Goal: Information Seeking & Learning: Understand process/instructions

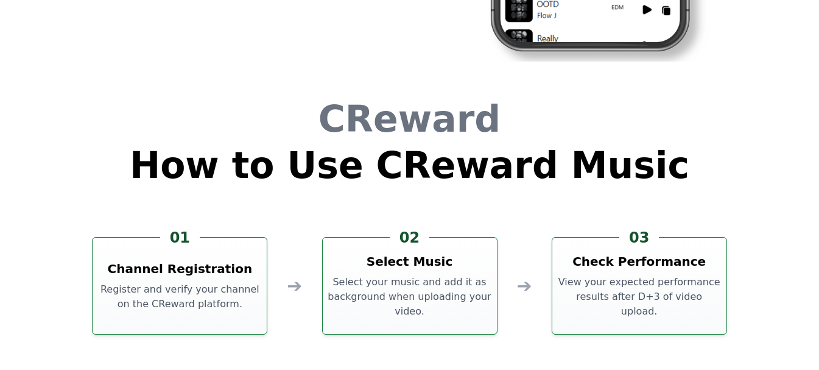
scroll to position [3299, 0]
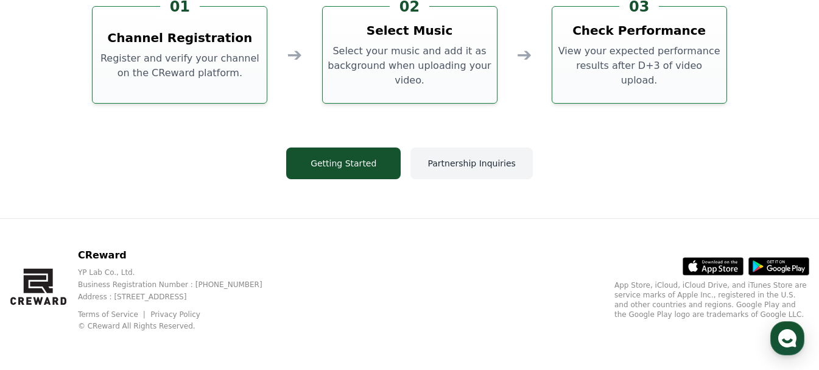
click at [455, 163] on button "Partnership Inquiries" at bounding box center [471, 163] width 122 height 32
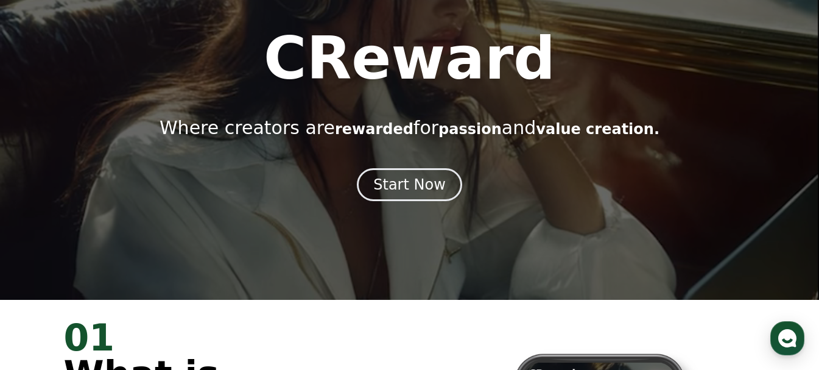
scroll to position [0, 0]
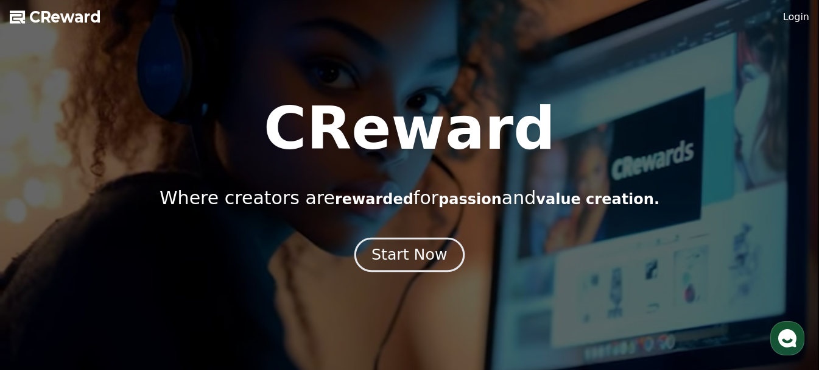
click at [392, 256] on div "Start Now" at bounding box center [409, 254] width 76 height 21
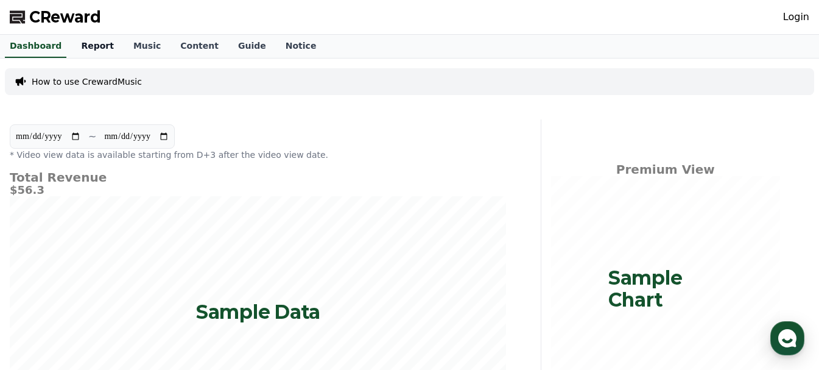
click at [87, 46] on link "Report" at bounding box center [97, 46] width 52 height 23
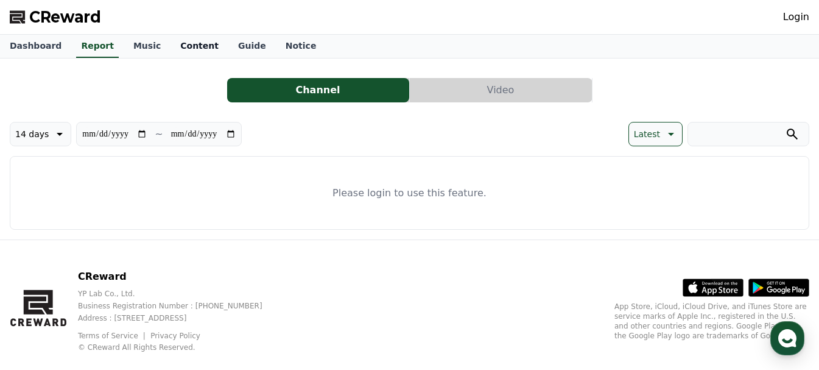
click at [170, 45] on link "Content" at bounding box center [199, 46] width 58 height 23
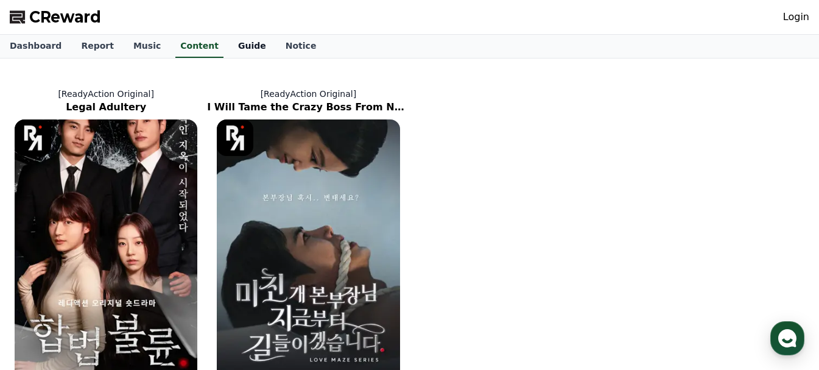
click at [231, 44] on link "Guide" at bounding box center [251, 46] width 47 height 23
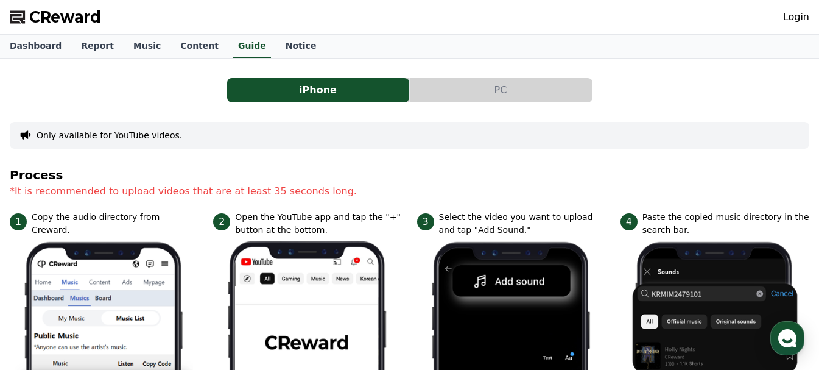
click at [493, 90] on button "PC" at bounding box center [501, 90] width 182 height 24
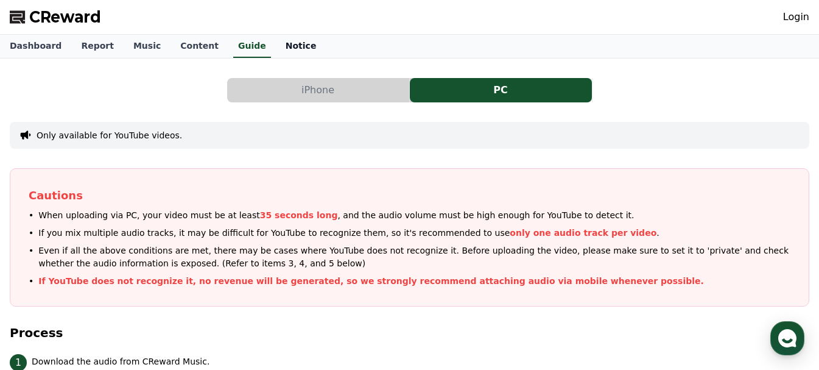
click at [276, 48] on link "Notice" at bounding box center [301, 46] width 51 height 23
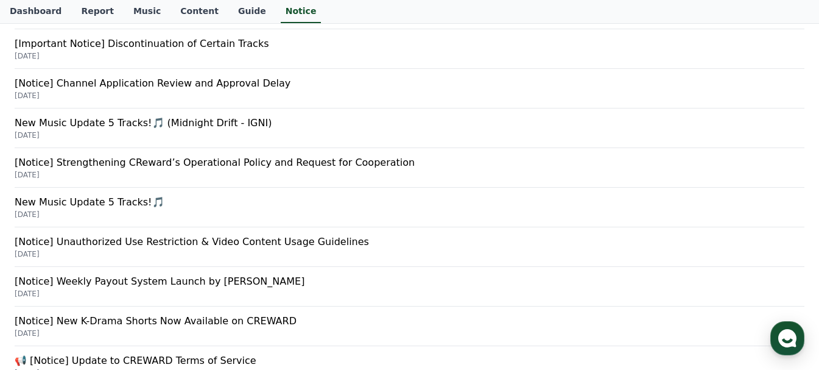
scroll to position [244, 0]
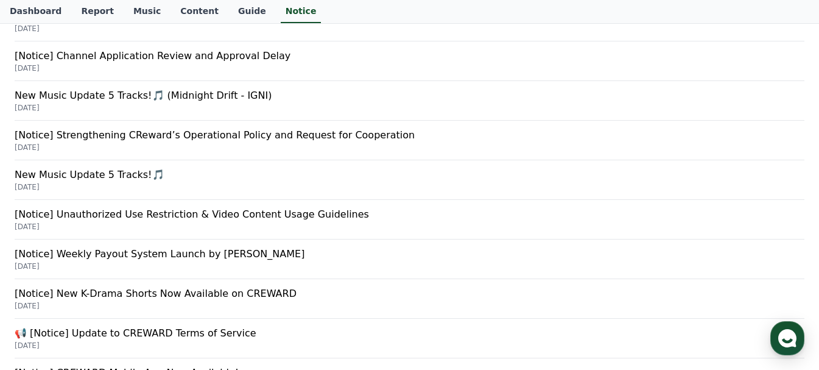
click at [223, 257] on p "[Notice] Weekly Payout System Launch by [PERSON_NAME]" at bounding box center [410, 254] width 790 height 15
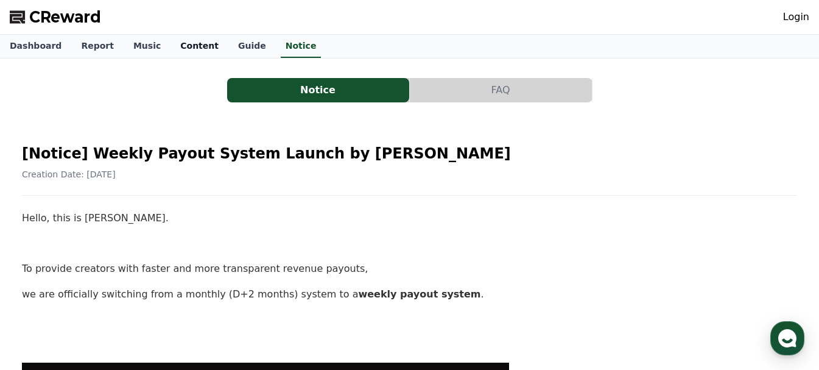
click at [172, 43] on link "Content" at bounding box center [199, 46] width 58 height 23
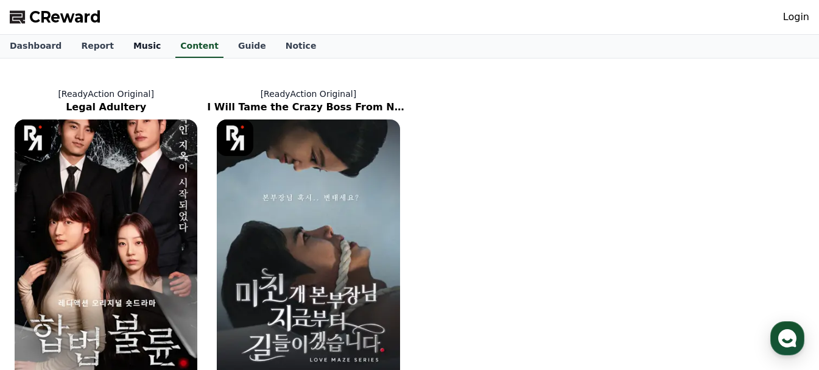
click at [142, 49] on link "Music" at bounding box center [147, 46] width 47 height 23
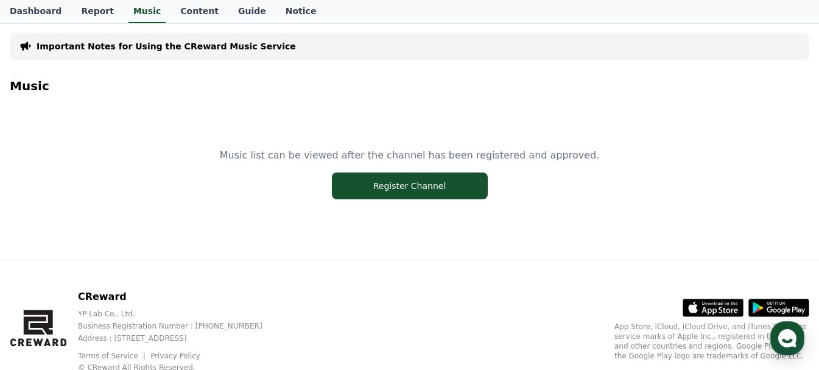
scroll to position [30, 0]
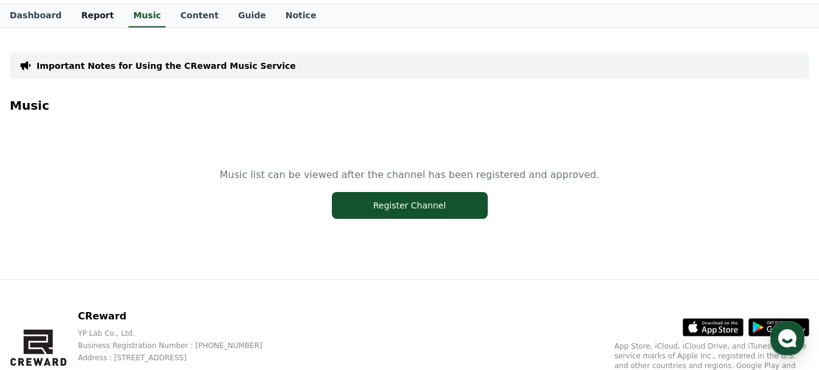
click at [81, 16] on link "Report" at bounding box center [97, 15] width 52 height 23
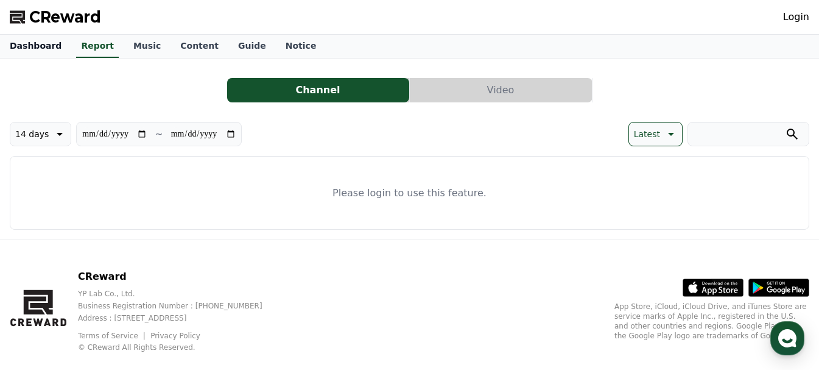
click at [29, 40] on link "Dashboard" at bounding box center [35, 46] width 71 height 23
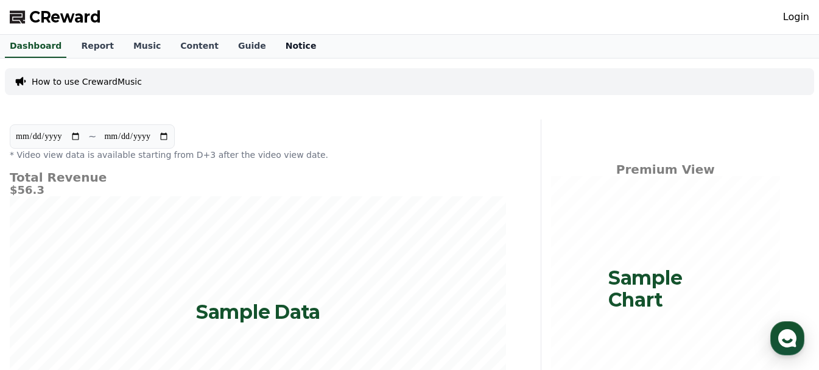
click at [276, 40] on link "Notice" at bounding box center [301, 46] width 51 height 23
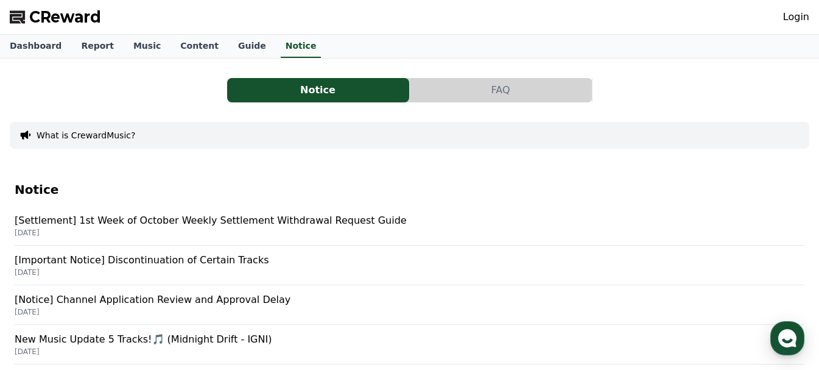
click at [433, 88] on button "FAQ" at bounding box center [501, 90] width 182 height 24
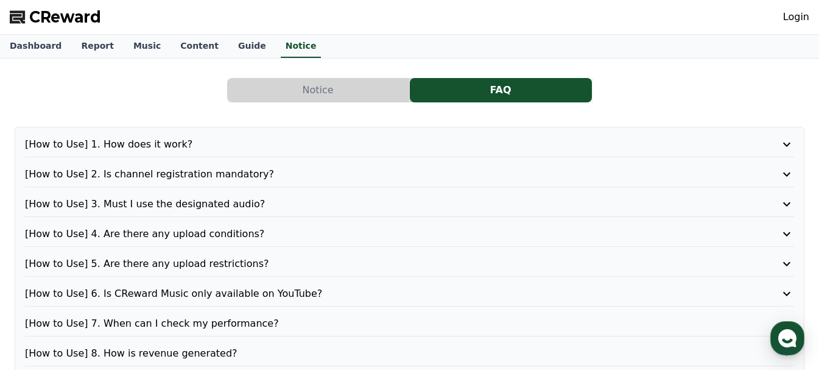
click at [359, 265] on p "[How to Use] 5. Are there any upload restrictions?" at bounding box center [379, 263] width 708 height 15
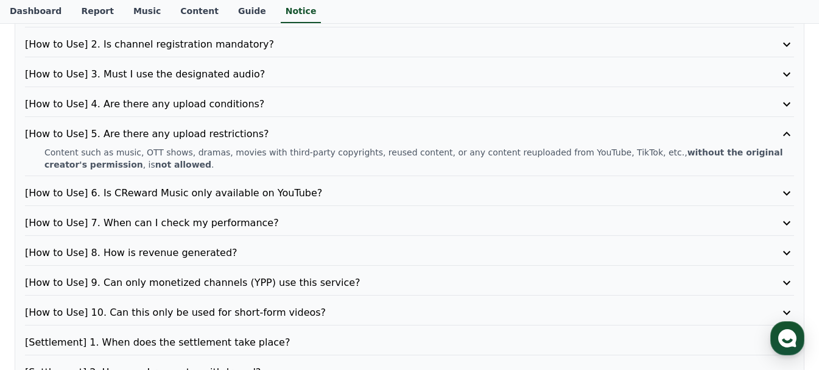
scroll to position [183, 0]
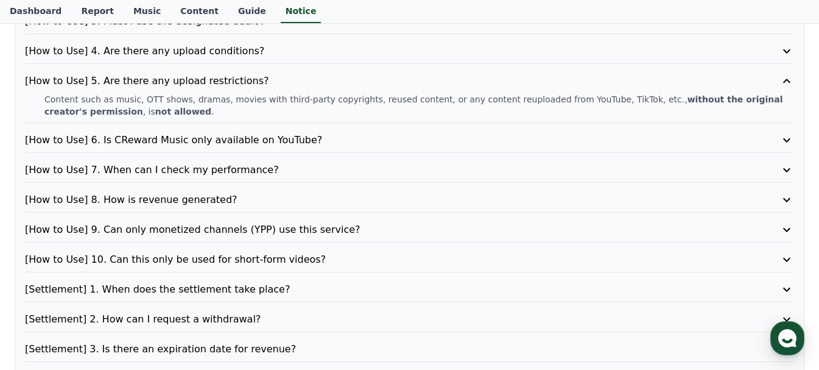
click at [220, 199] on p "[How to Use] 8. How is revenue generated?" at bounding box center [379, 199] width 708 height 15
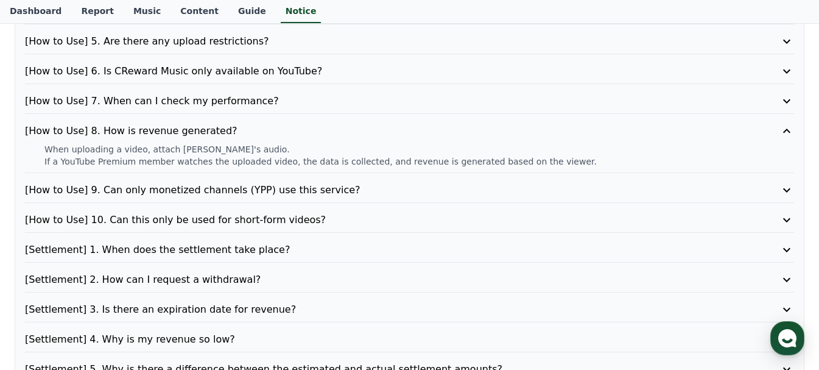
scroll to position [244, 0]
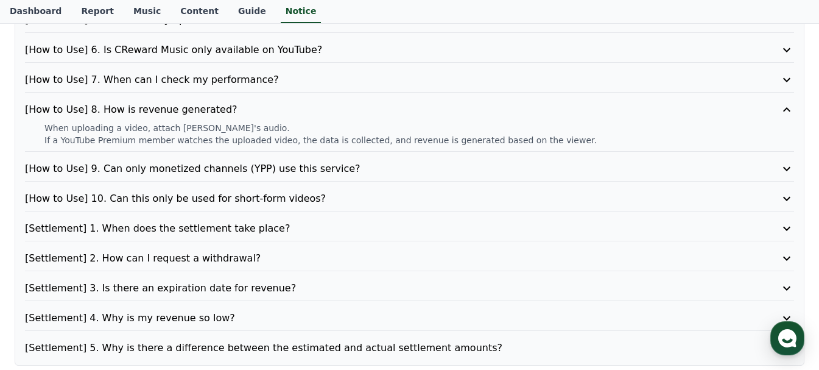
click at [265, 225] on p "[Settlement] 1. When does the settlement take place?" at bounding box center [379, 228] width 708 height 15
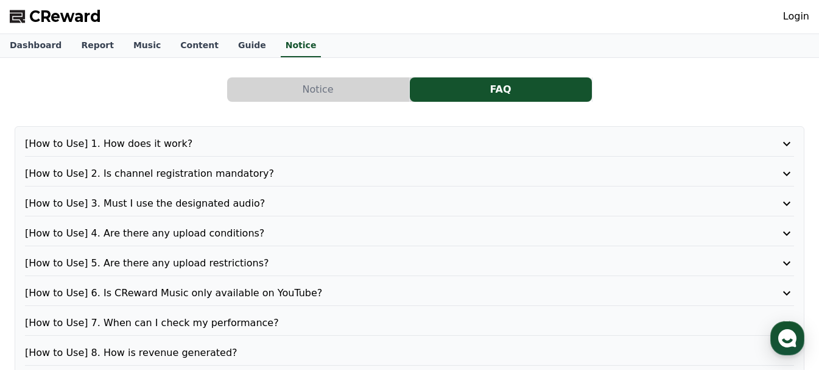
scroll to position [0, 0]
click at [27, 47] on link "Dashboard" at bounding box center [35, 46] width 71 height 23
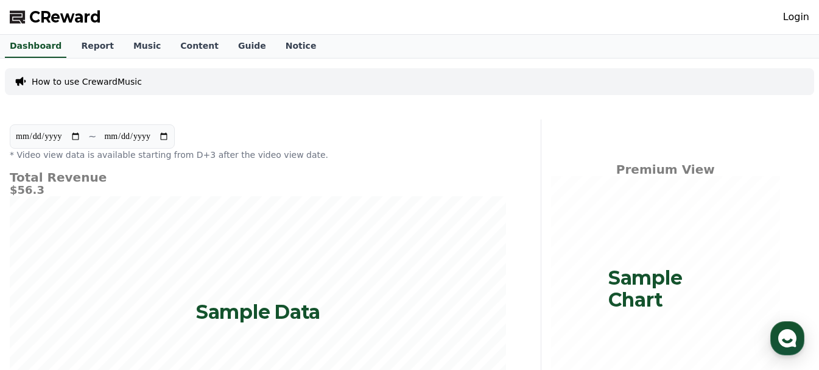
click at [804, 14] on link "Login" at bounding box center [796, 17] width 26 height 15
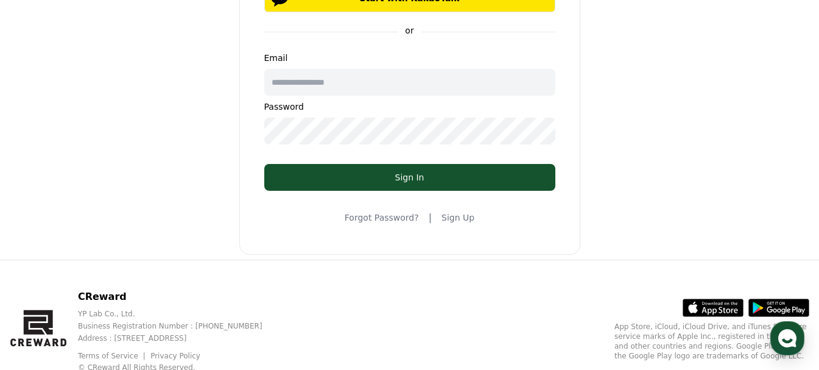
scroll to position [204, 0]
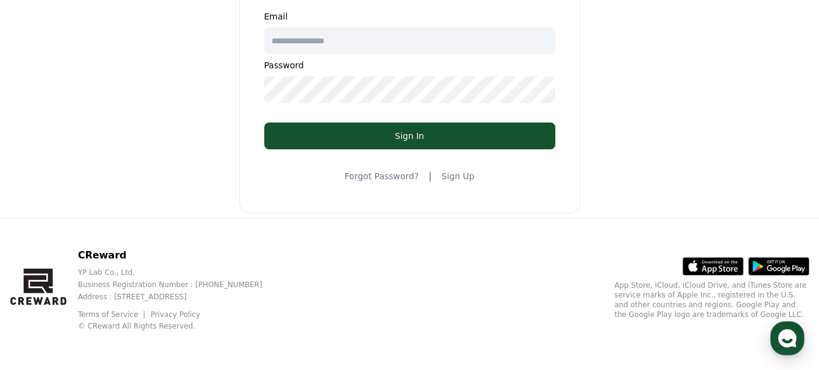
click at [455, 177] on link "Sign Up" at bounding box center [457, 176] width 33 height 12
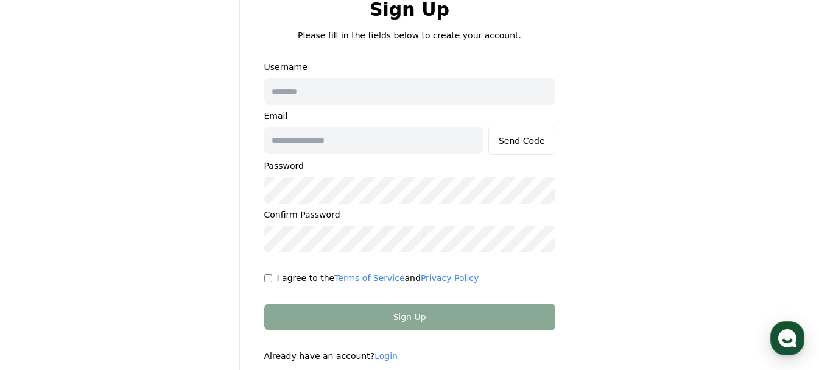
scroll to position [61, 0]
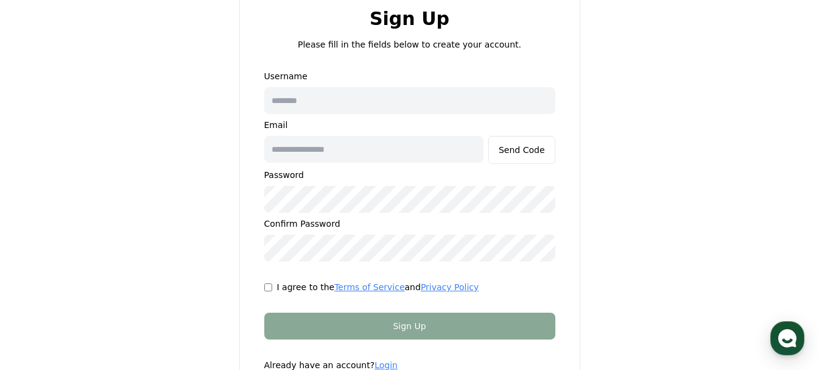
click at [406, 95] on input "text" at bounding box center [409, 100] width 291 height 27
type input "***"
click at [355, 149] on input "text" at bounding box center [373, 149] width 219 height 27
type input "**********"
click at [513, 148] on div "Send Code" at bounding box center [522, 150] width 46 height 12
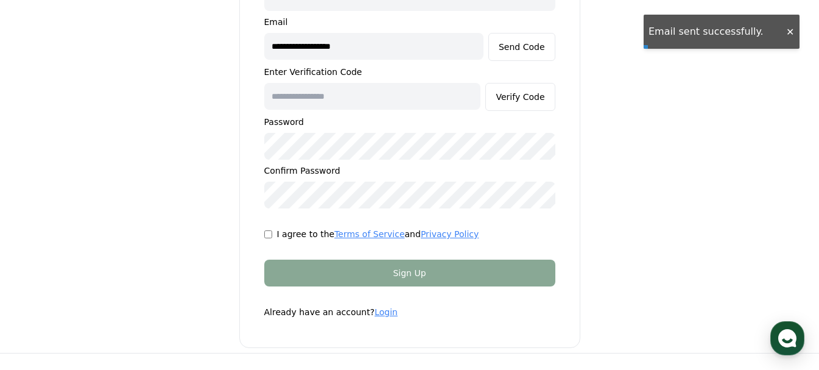
scroll to position [183, 0]
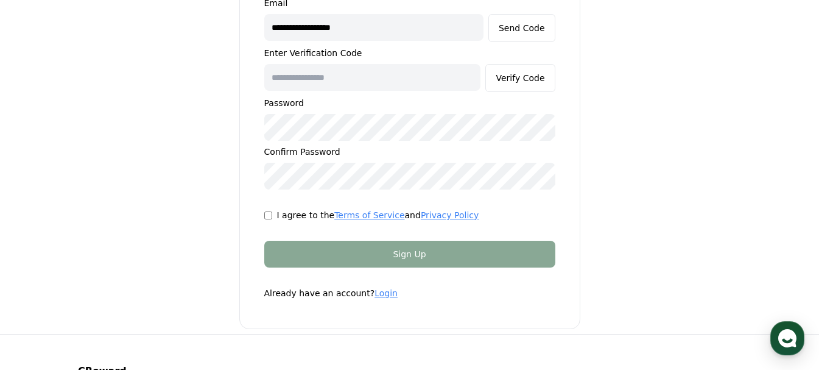
click at [336, 77] on input "text" at bounding box center [372, 77] width 217 height 27
paste input "******"
type input "******"
click at [521, 75] on div "Verify Code" at bounding box center [520, 78] width 49 height 12
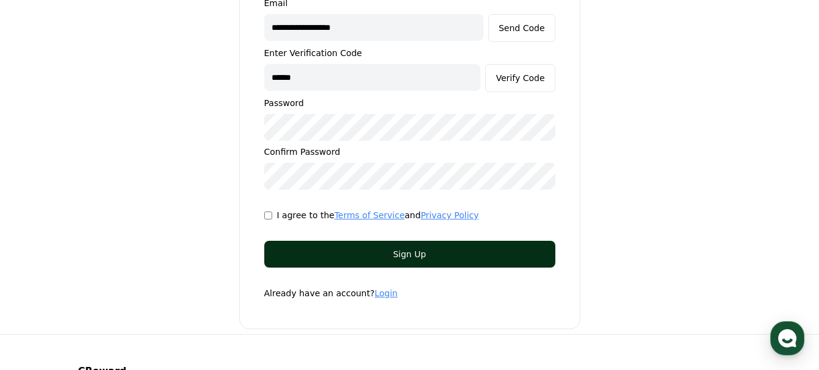
click at [420, 255] on div "Sign Up" at bounding box center [410, 254] width 242 height 12
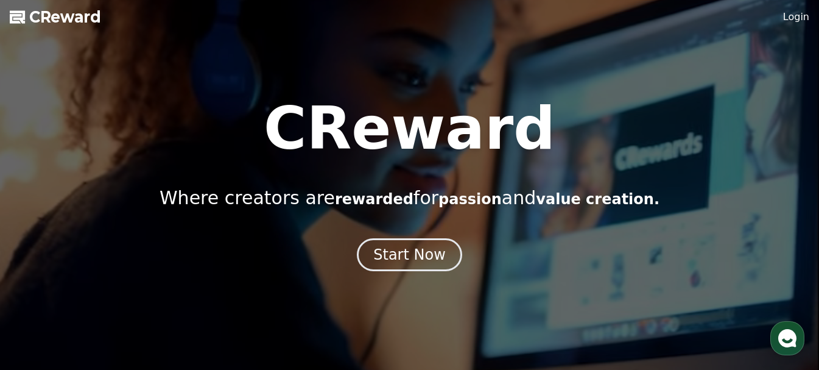
click at [801, 19] on link "Login" at bounding box center [796, 17] width 26 height 15
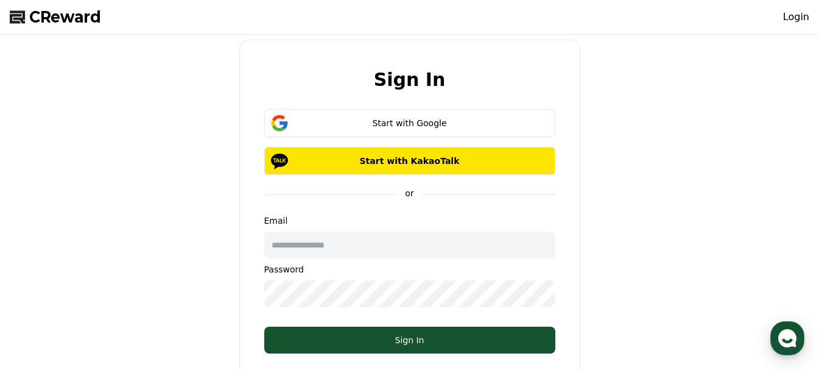
click at [369, 252] on input "text" at bounding box center [409, 244] width 291 height 27
type input "**********"
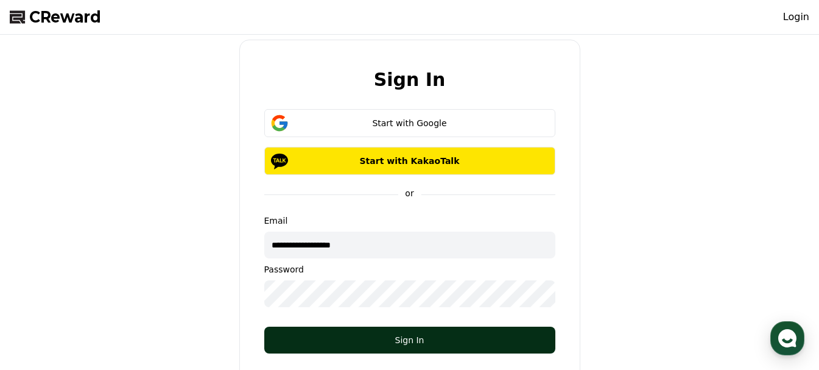
click at [333, 338] on div "Sign In" at bounding box center [410, 340] width 242 height 12
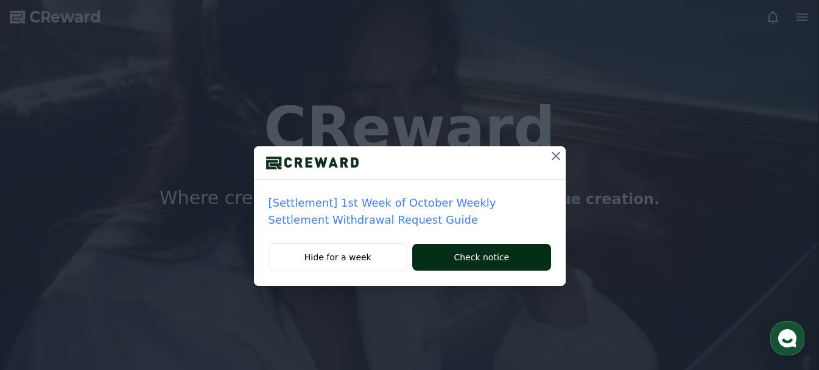
click at [463, 258] on button "Check notice" at bounding box center [481, 257] width 138 height 27
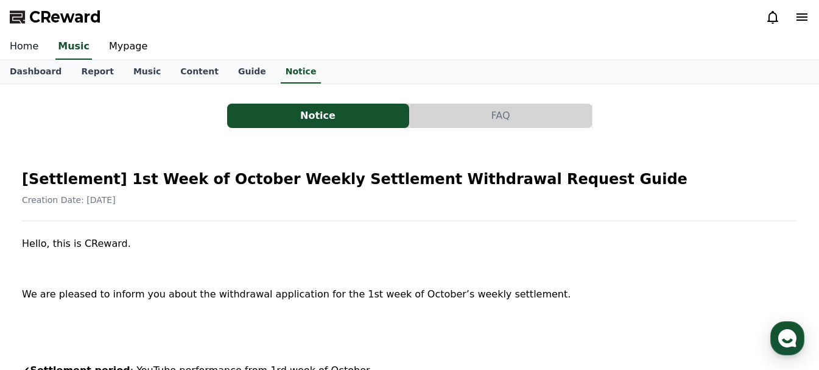
click at [30, 49] on link "Home" at bounding box center [24, 47] width 48 height 26
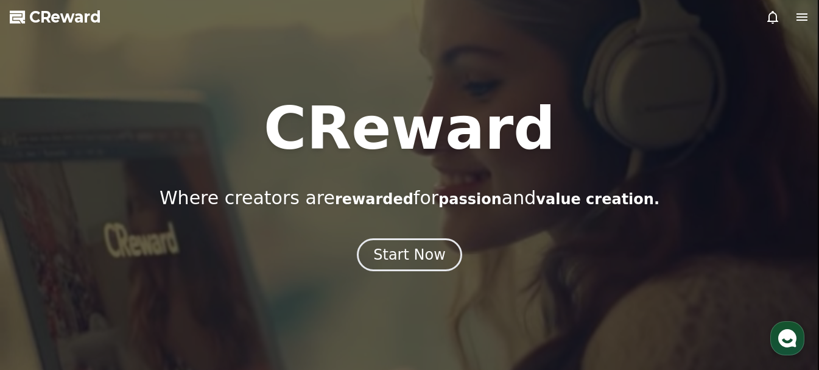
click at [807, 15] on icon at bounding box center [802, 17] width 15 height 15
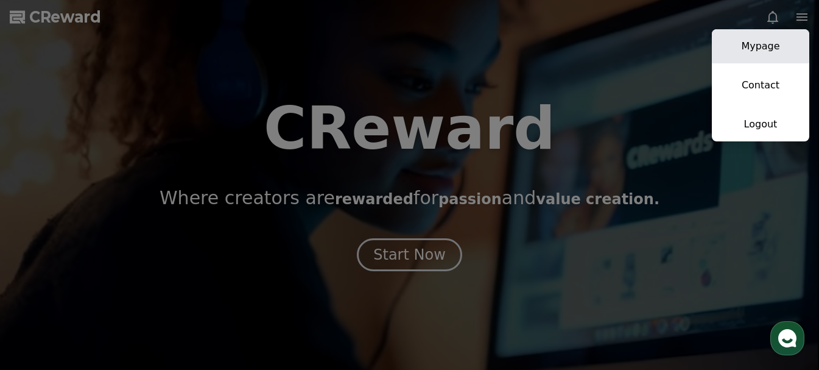
click at [771, 46] on link "Mypage" at bounding box center [760, 46] width 97 height 34
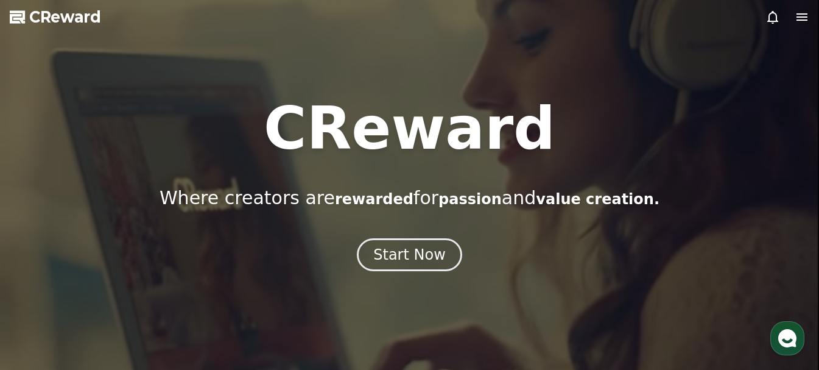
select select "**********"
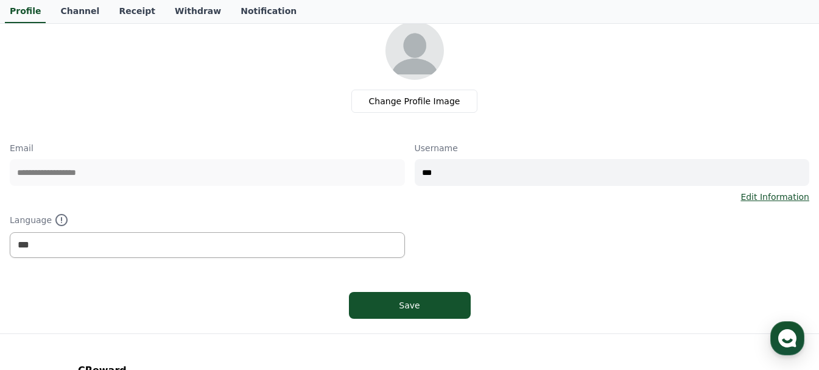
scroll to position [5, 0]
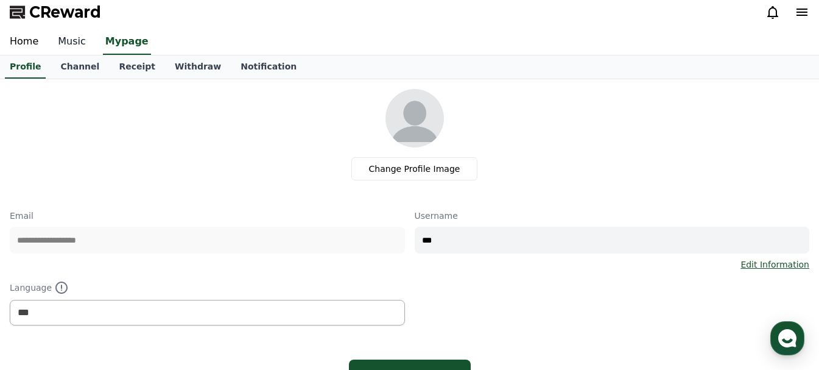
click at [64, 39] on link "Music" at bounding box center [71, 42] width 47 height 26
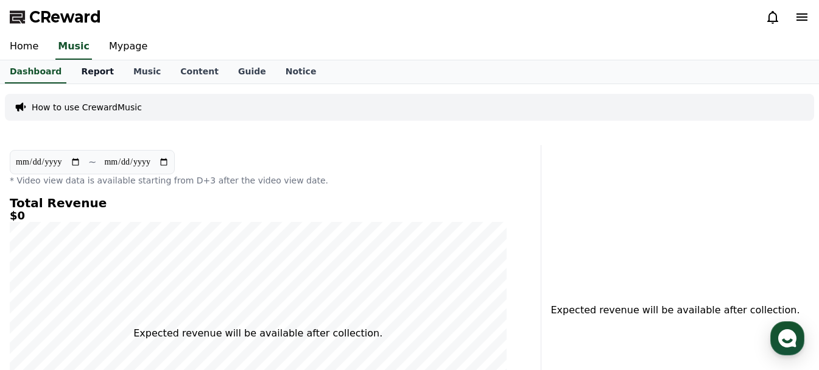
click at [99, 70] on link "Report" at bounding box center [97, 71] width 52 height 23
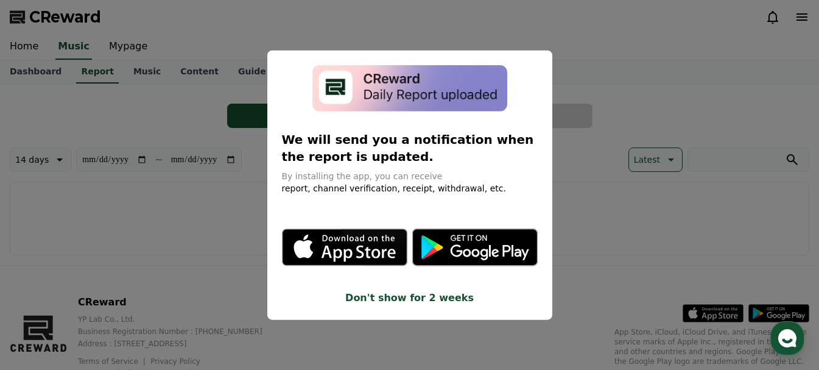
click at [253, 86] on button "close modal" at bounding box center [409, 185] width 819 height 370
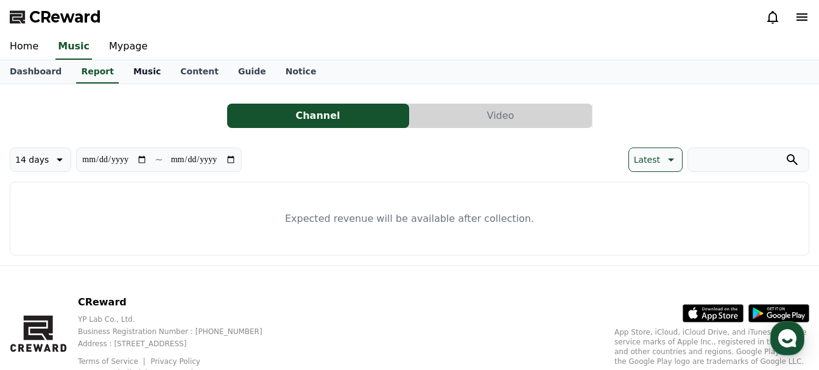
click at [147, 71] on link "Music" at bounding box center [147, 71] width 47 height 23
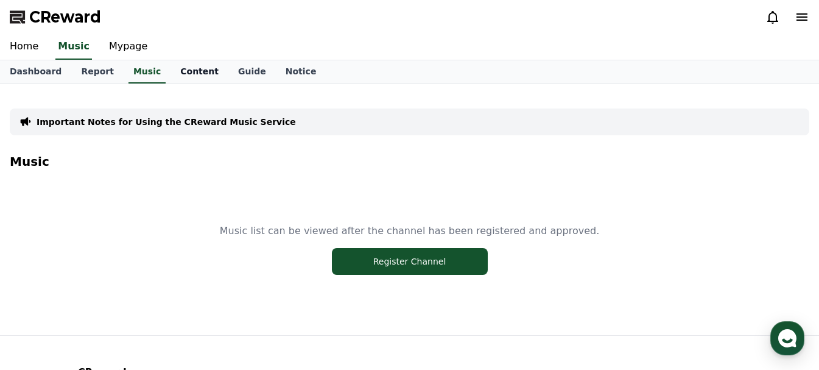
click at [189, 71] on link "Content" at bounding box center [199, 71] width 58 height 23
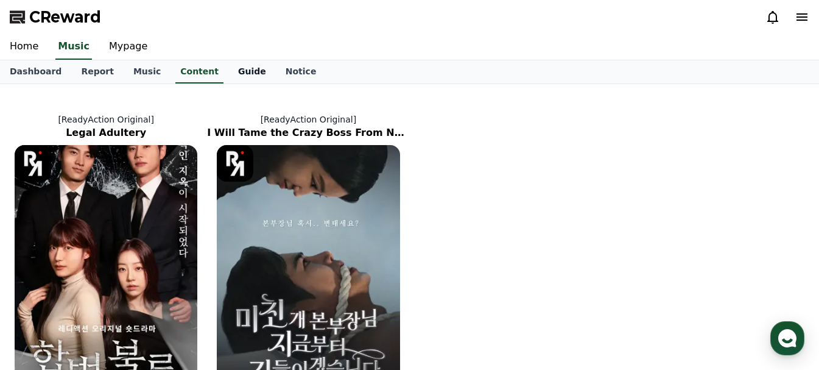
click at [228, 69] on link "Guide" at bounding box center [251, 71] width 47 height 23
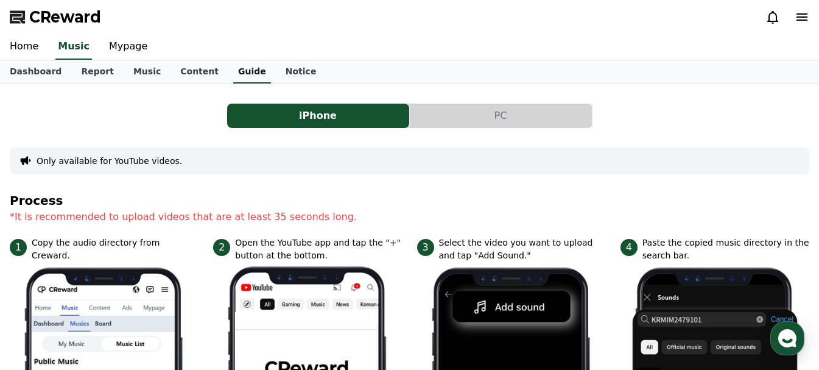
click at [233, 69] on link "Guide" at bounding box center [252, 71] width 38 height 23
click at [276, 69] on link "Notice" at bounding box center [301, 71] width 51 height 23
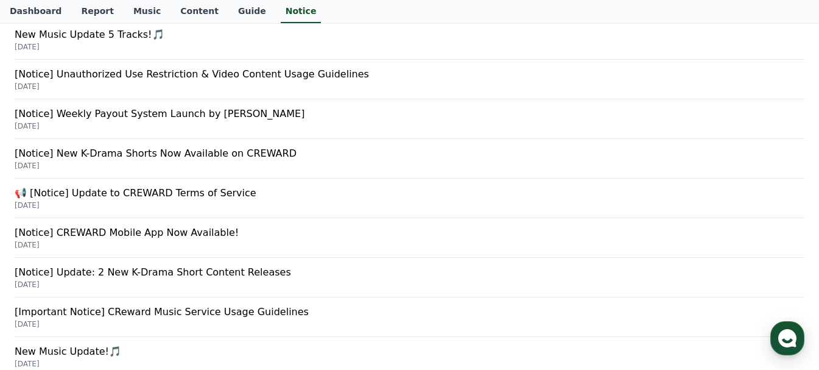
scroll to position [592, 0]
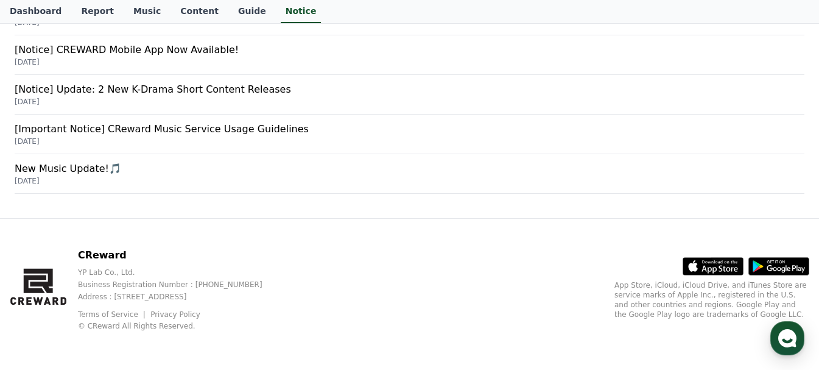
click at [239, 127] on p "[Important Notice] CReward Music Service Usage Guidelines" at bounding box center [410, 129] width 790 height 15
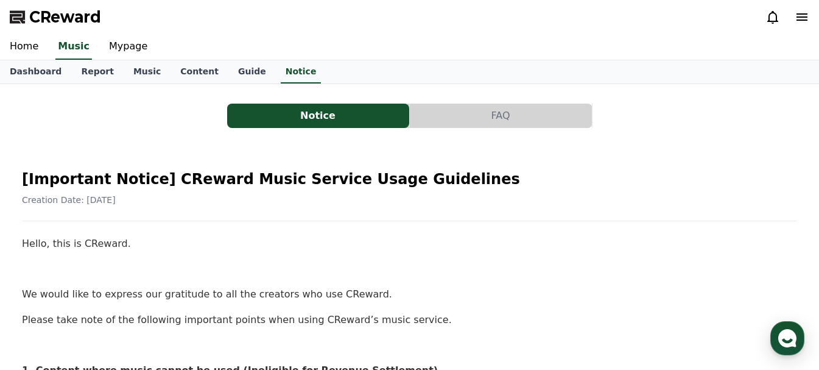
click at [804, 13] on icon at bounding box center [802, 17] width 15 height 15
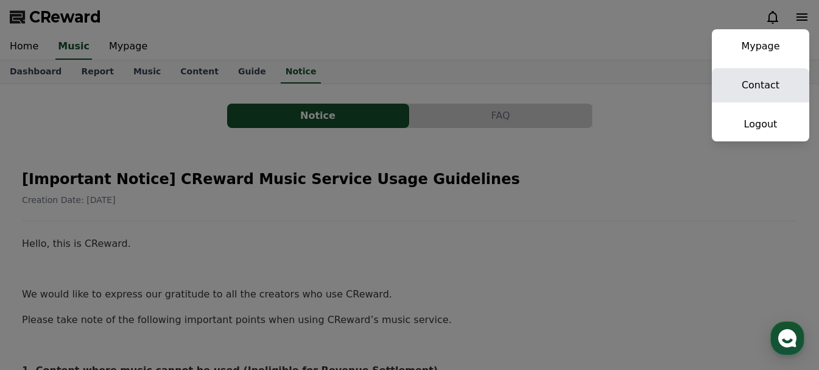
click at [760, 88] on link "Contact" at bounding box center [760, 85] width 97 height 34
